Goal: Find specific page/section

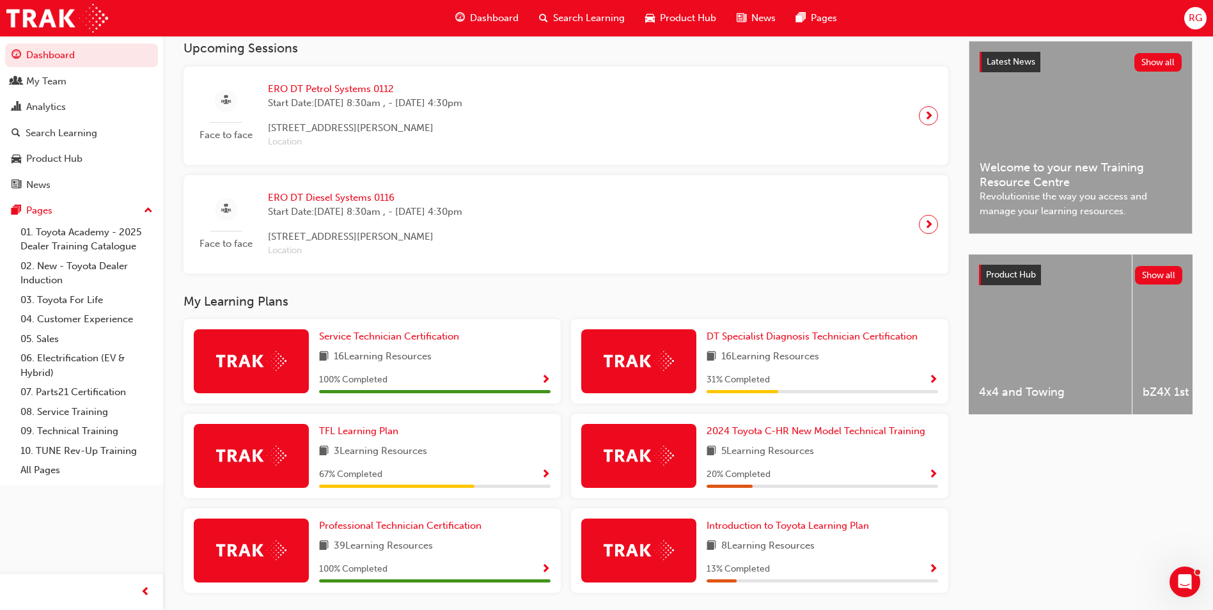
scroll to position [335, 0]
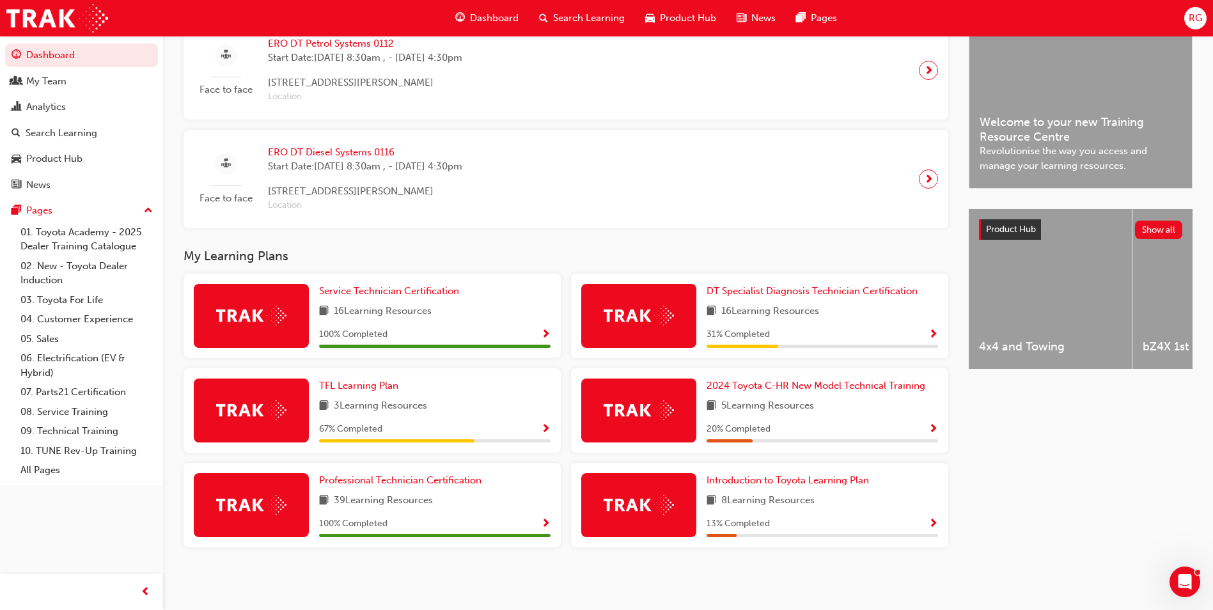
click at [746, 315] on span "16 Learning Resources" at bounding box center [770, 312] width 98 height 16
click at [757, 295] on span "DT Specialist Diagnosis Technician Certification" at bounding box center [812, 291] width 211 height 12
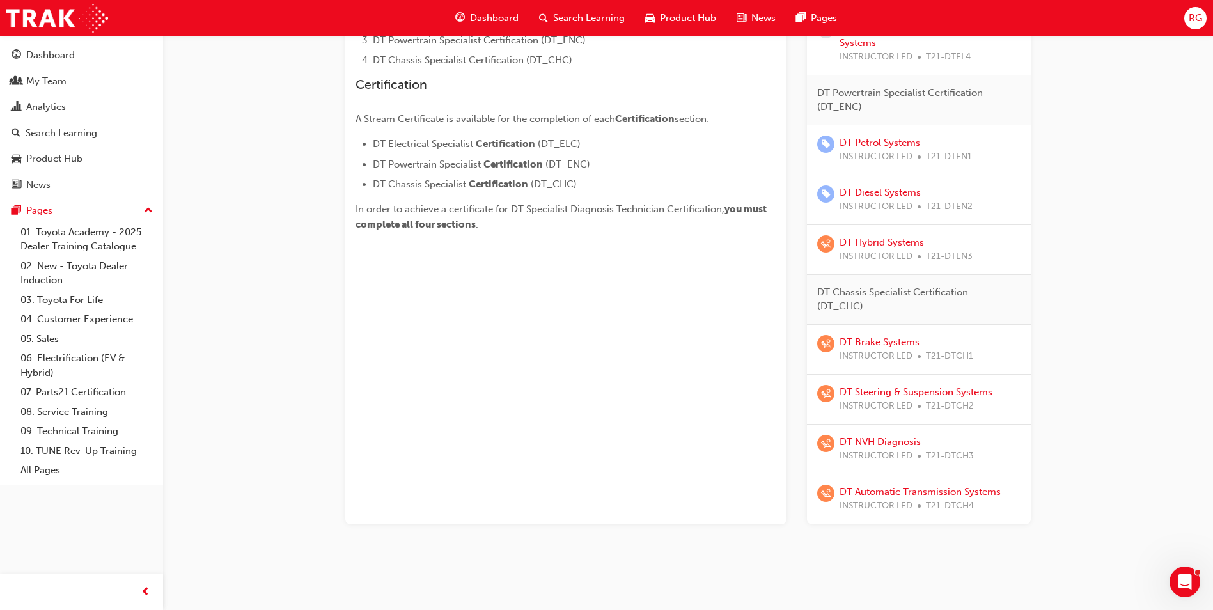
scroll to position [448, 0]
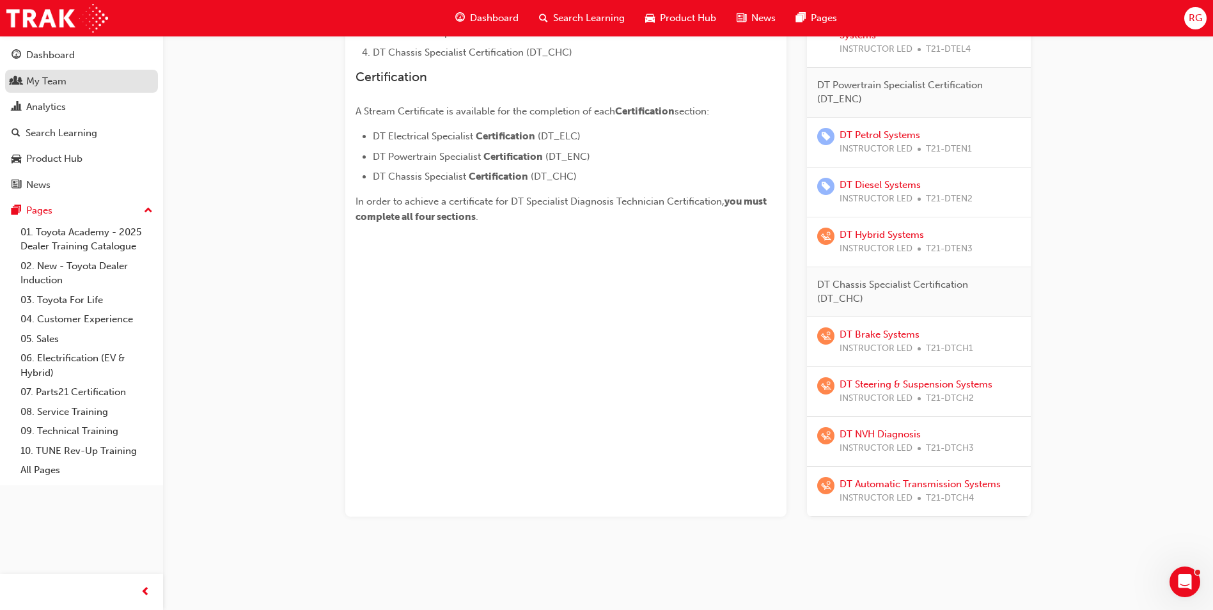
click at [48, 79] on div "My Team" at bounding box center [46, 81] width 40 height 15
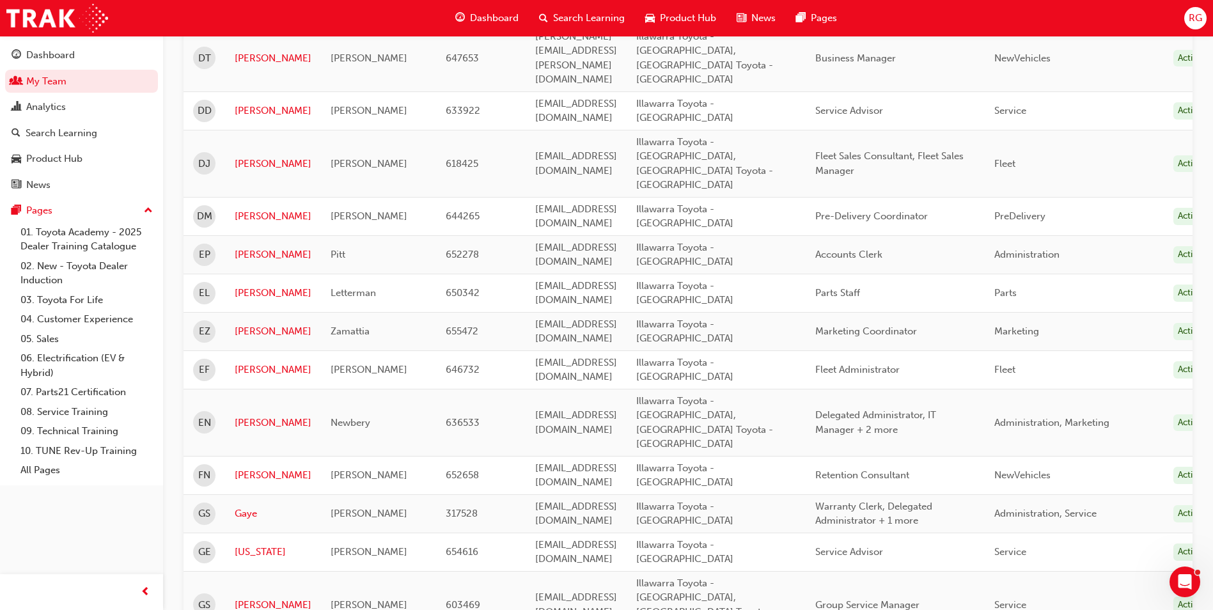
scroll to position [1279, 0]
